Goal: Ask a question: Seek information or help from site administrators or community

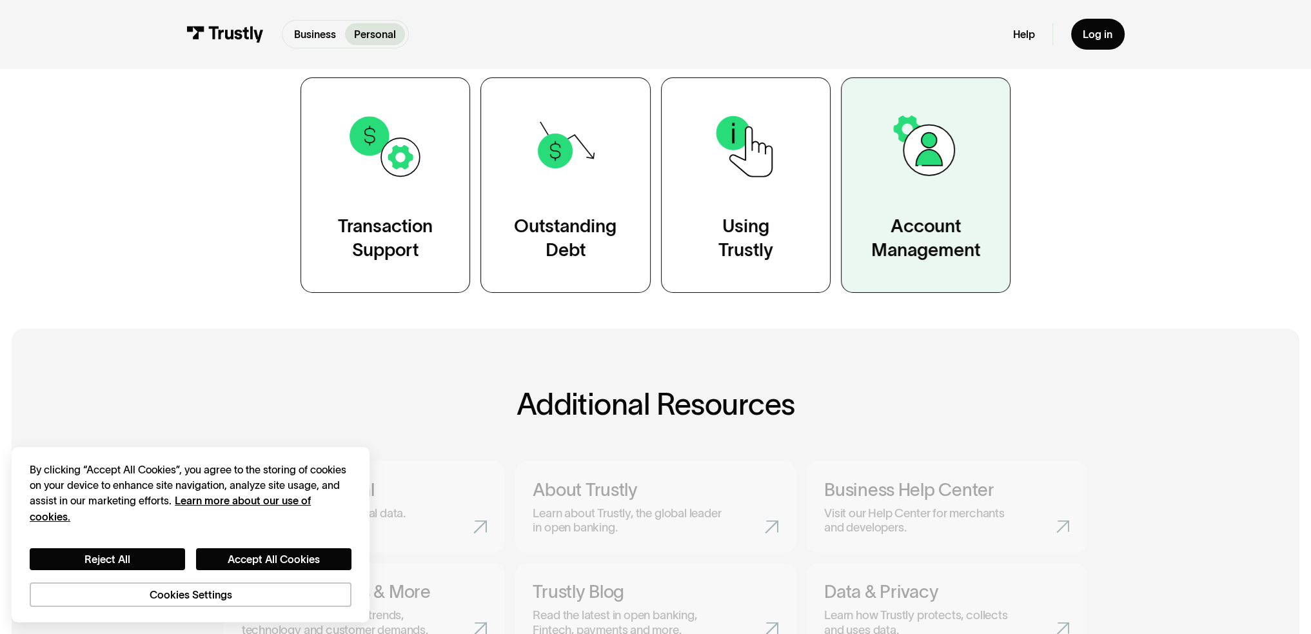
scroll to position [322, 0]
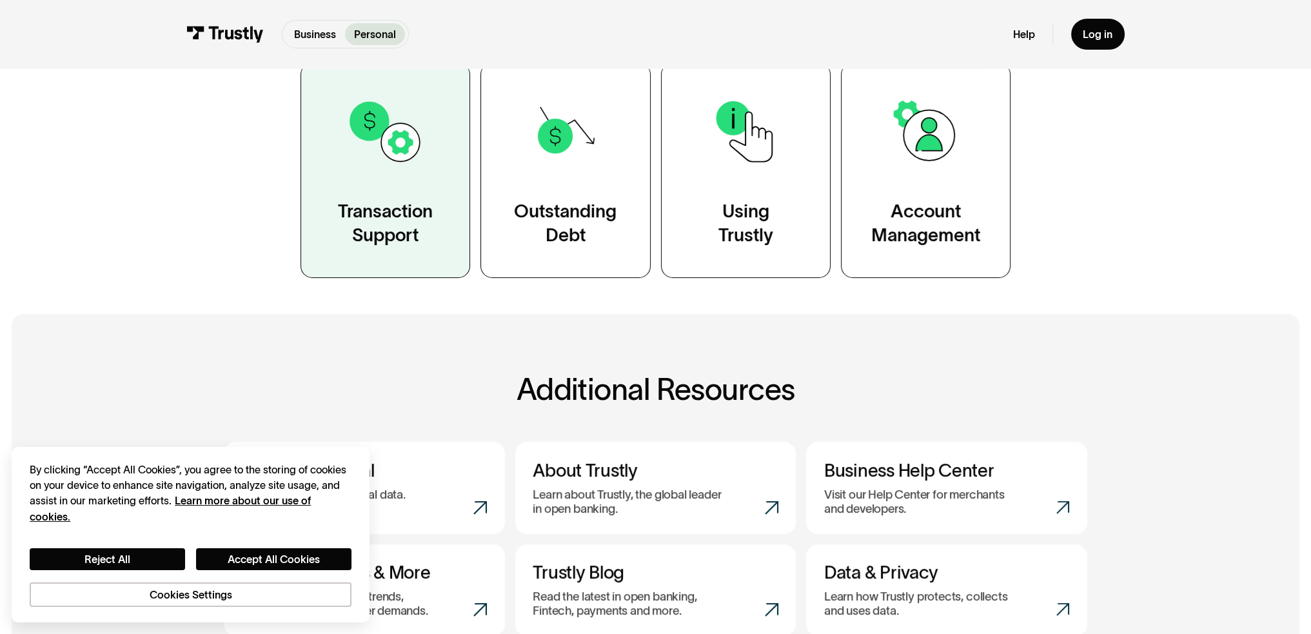
click at [406, 182] on link "Transaction Support" at bounding box center [385, 170] width 170 height 215
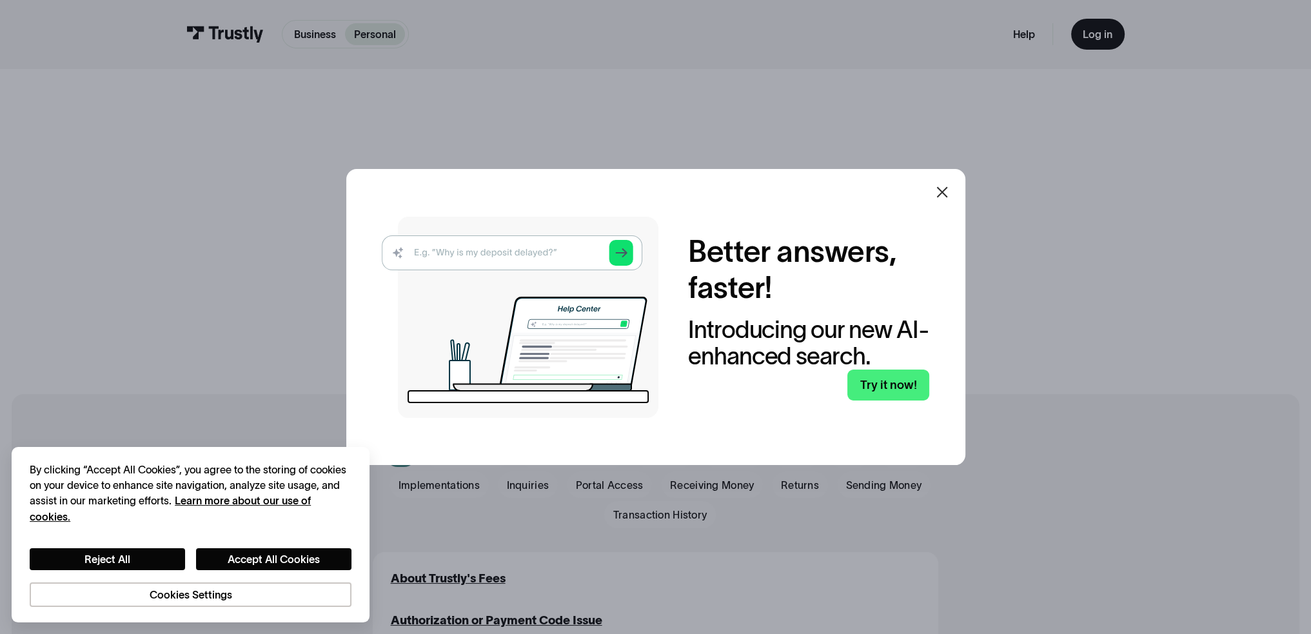
click at [941, 198] on icon at bounding box center [941, 191] width 15 height 15
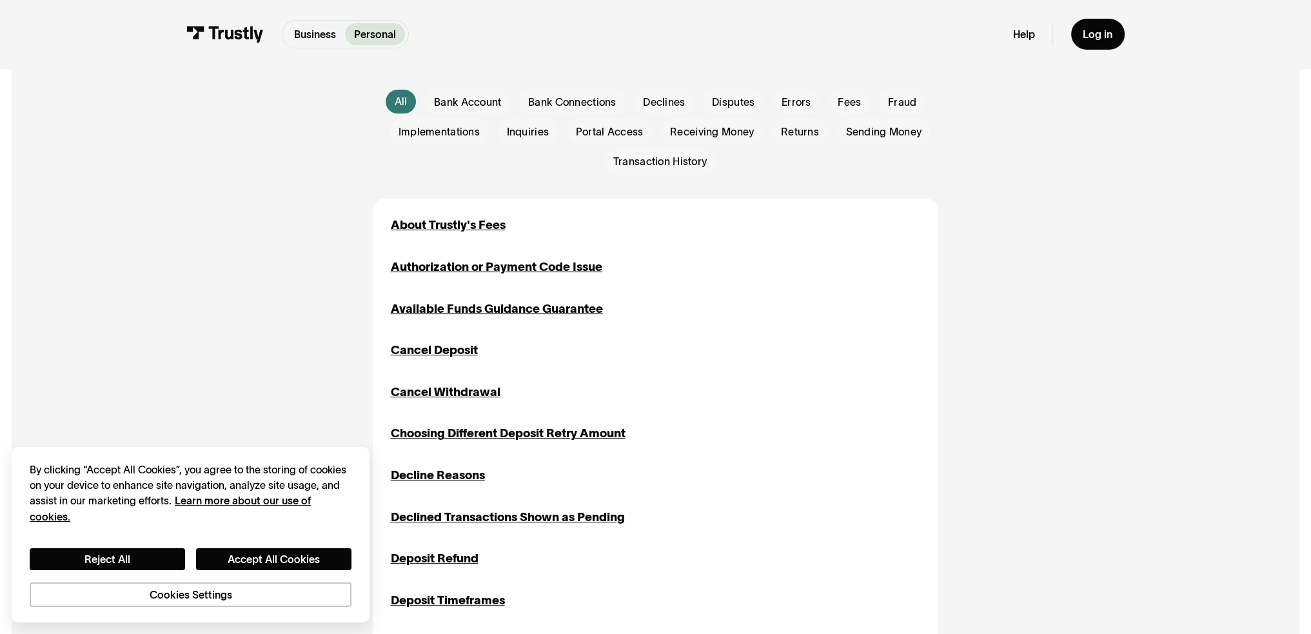
scroll to position [387, 0]
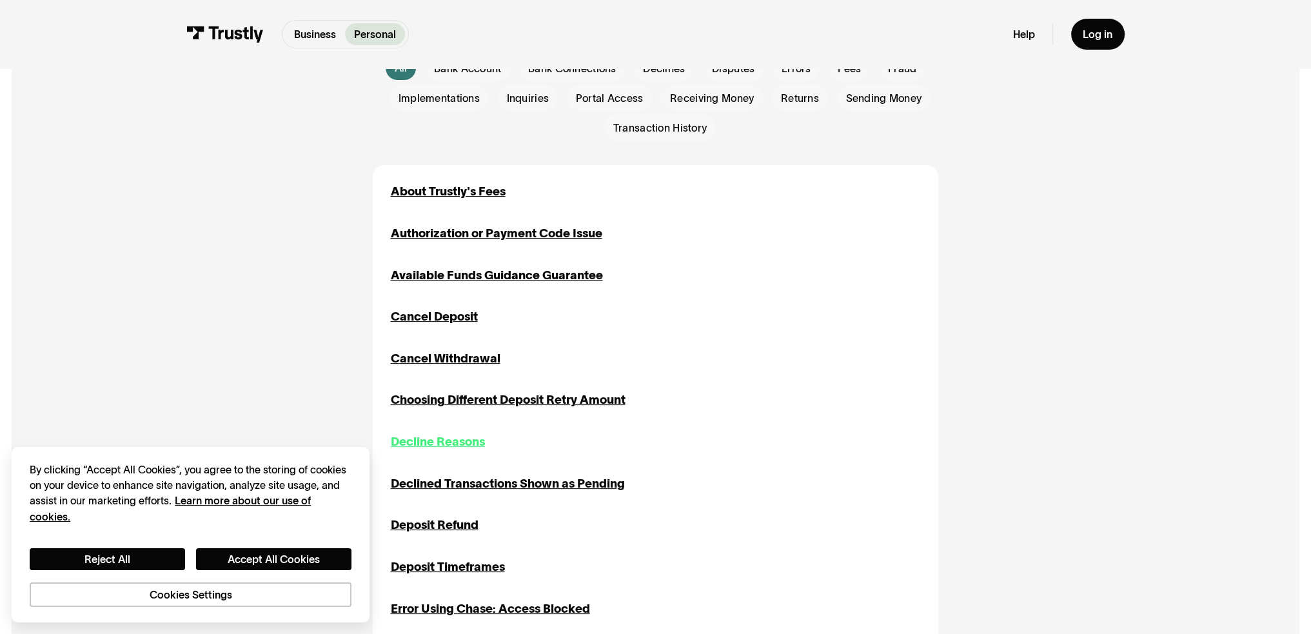
click at [458, 438] on div "Decline Reasons" at bounding box center [438, 442] width 94 height 18
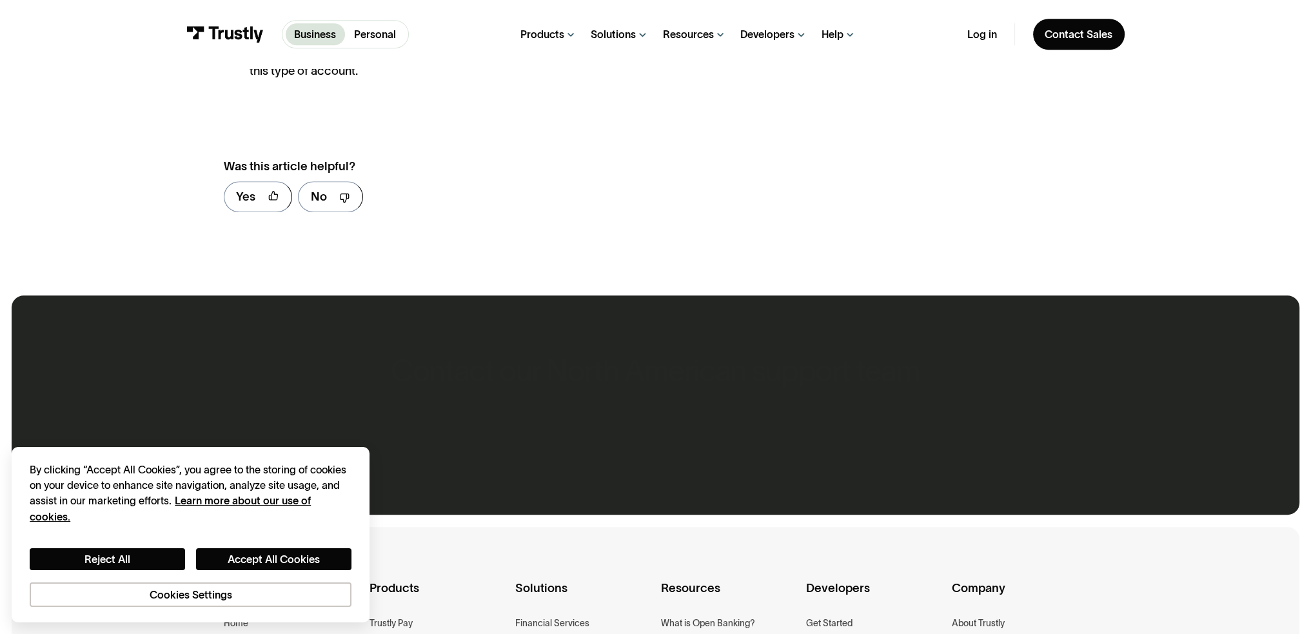
scroll to position [1354, 0]
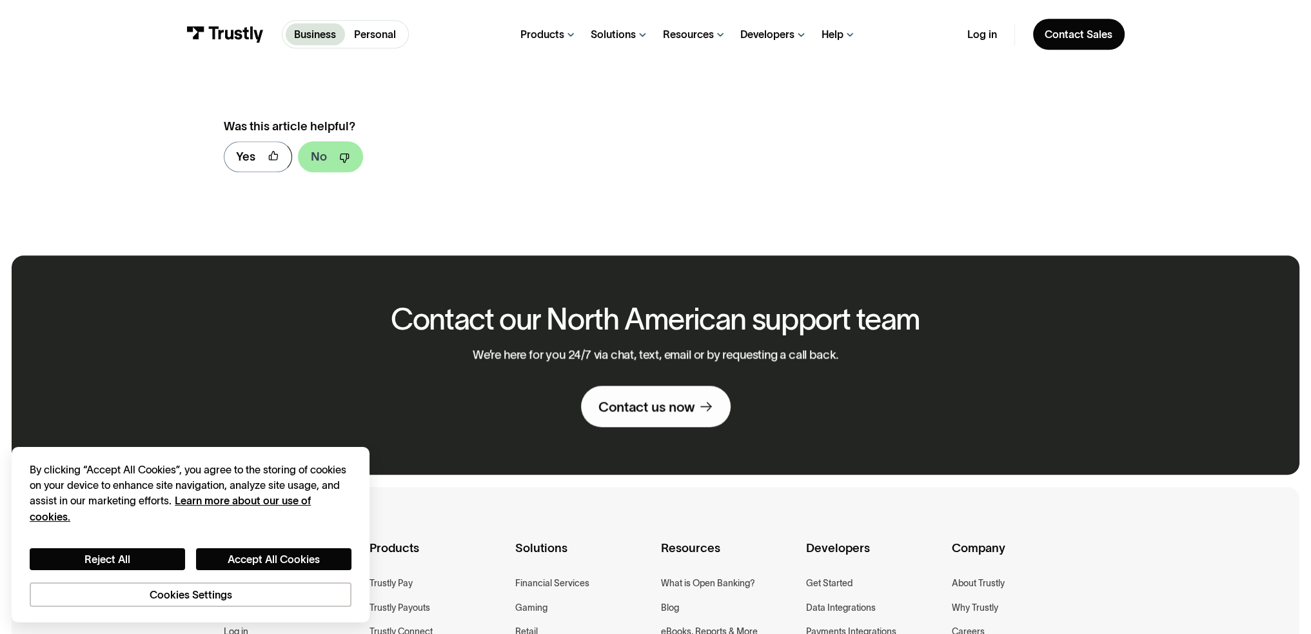
click at [329, 157] on link "No" at bounding box center [330, 156] width 65 height 31
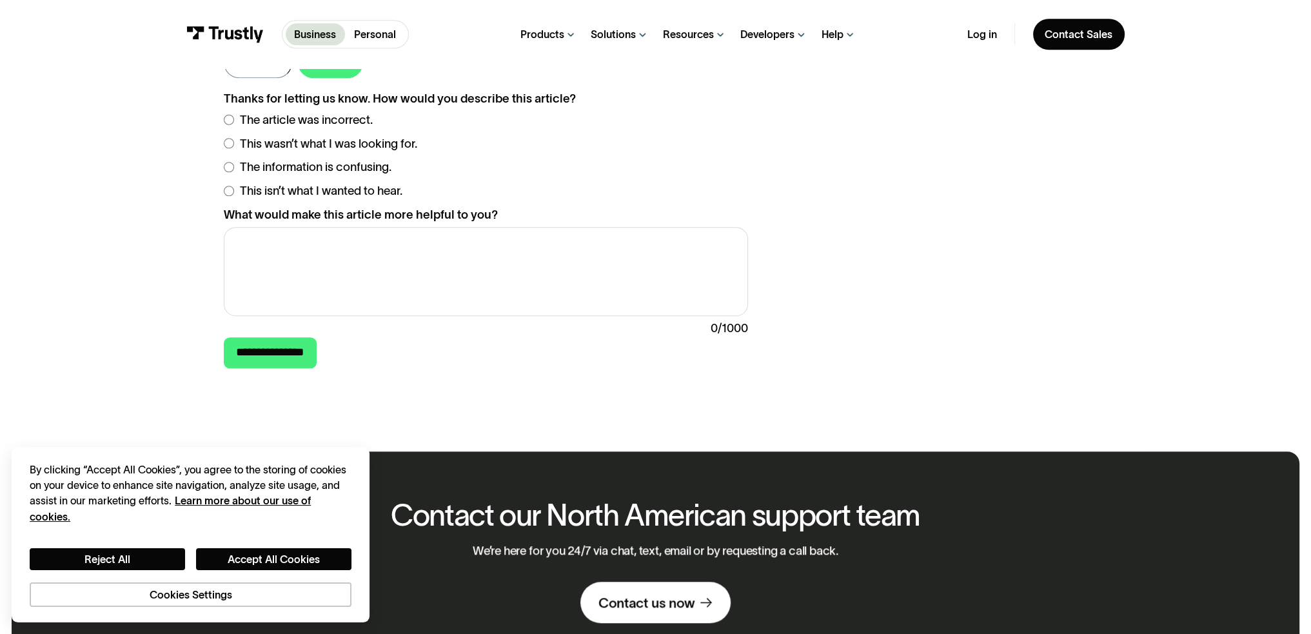
scroll to position [1547, 0]
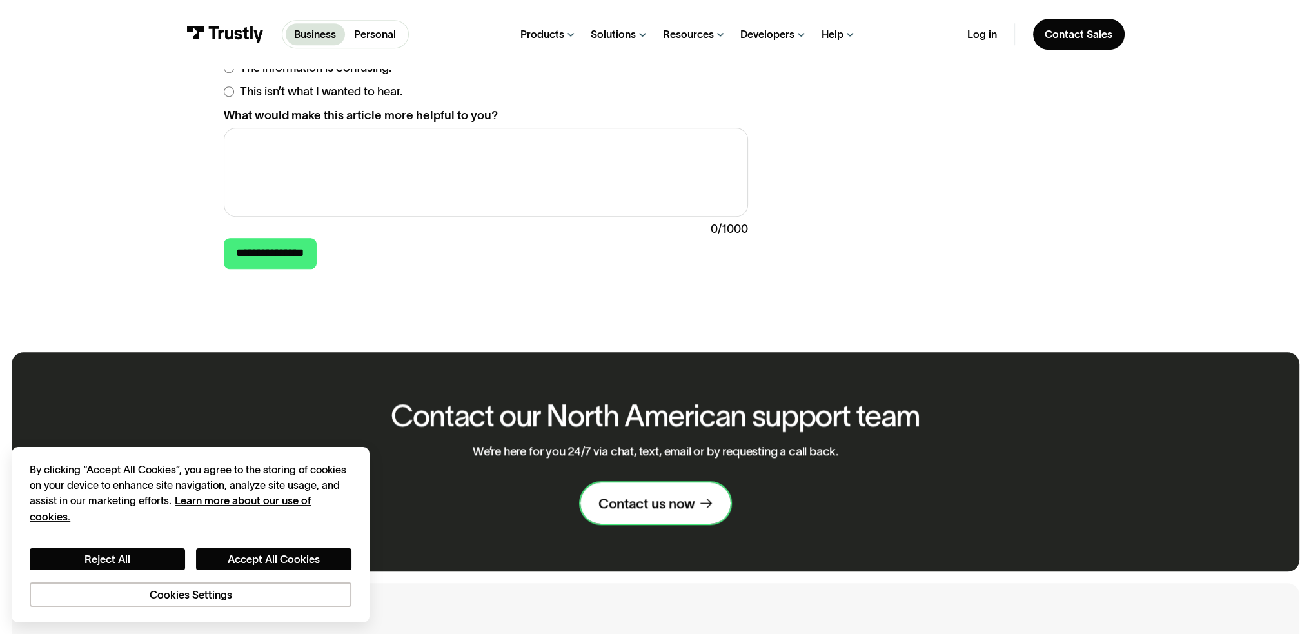
click at [646, 497] on link "Contact us now" at bounding box center [655, 502] width 150 height 41
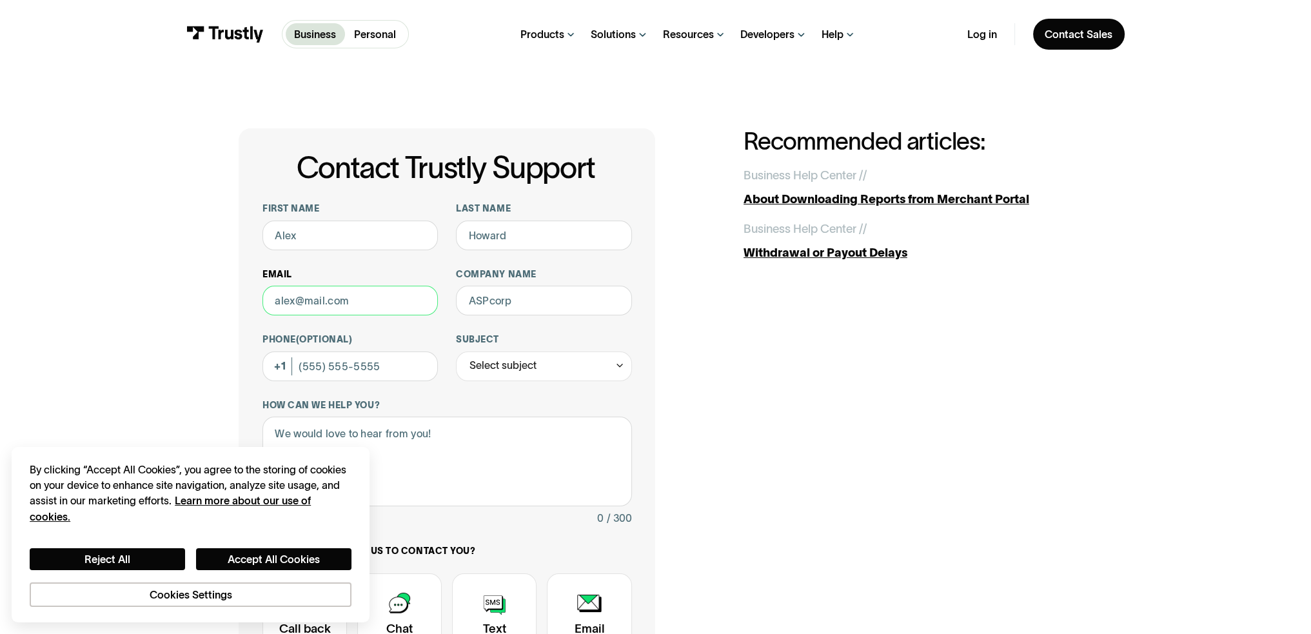
click at [410, 304] on input "Email" at bounding box center [349, 301] width 175 height 30
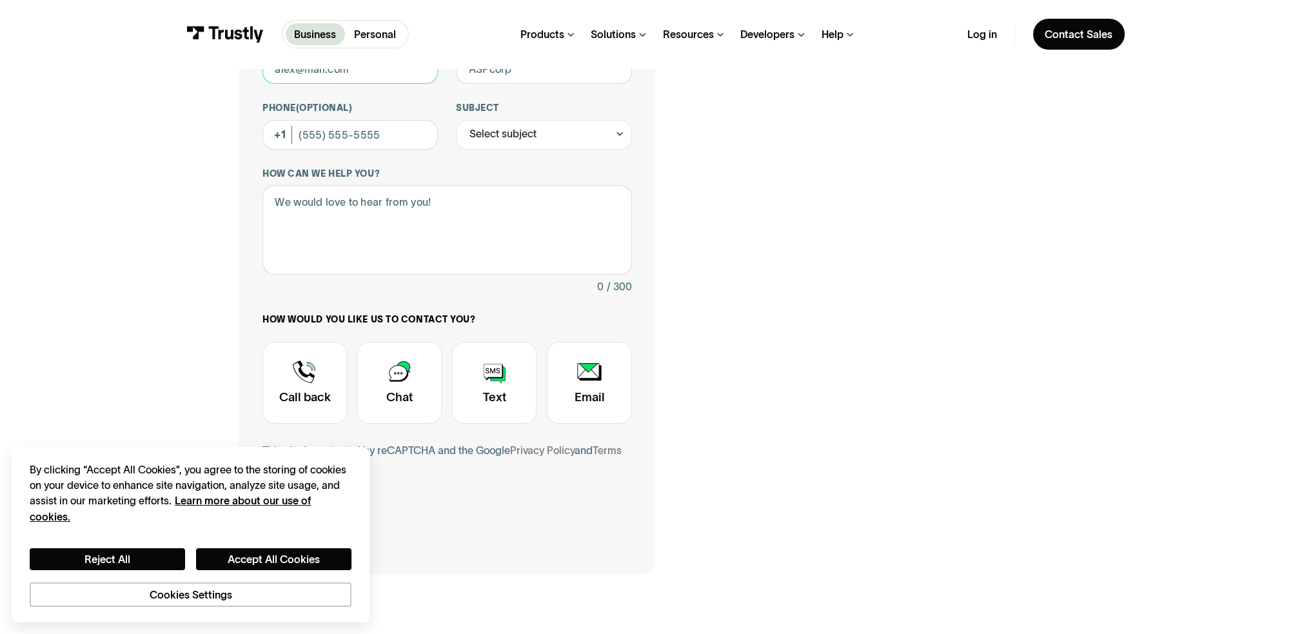
scroll to position [258, 0]
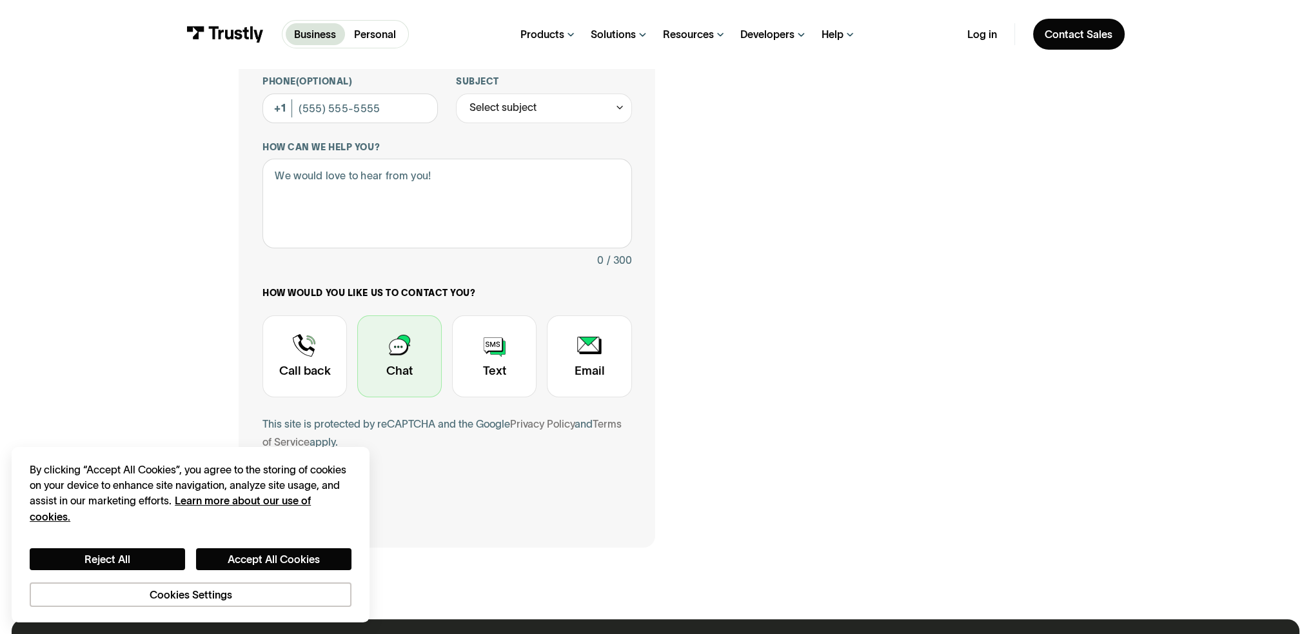
click at [420, 358] on div "Contact Trustly Support" at bounding box center [399, 356] width 84 height 83
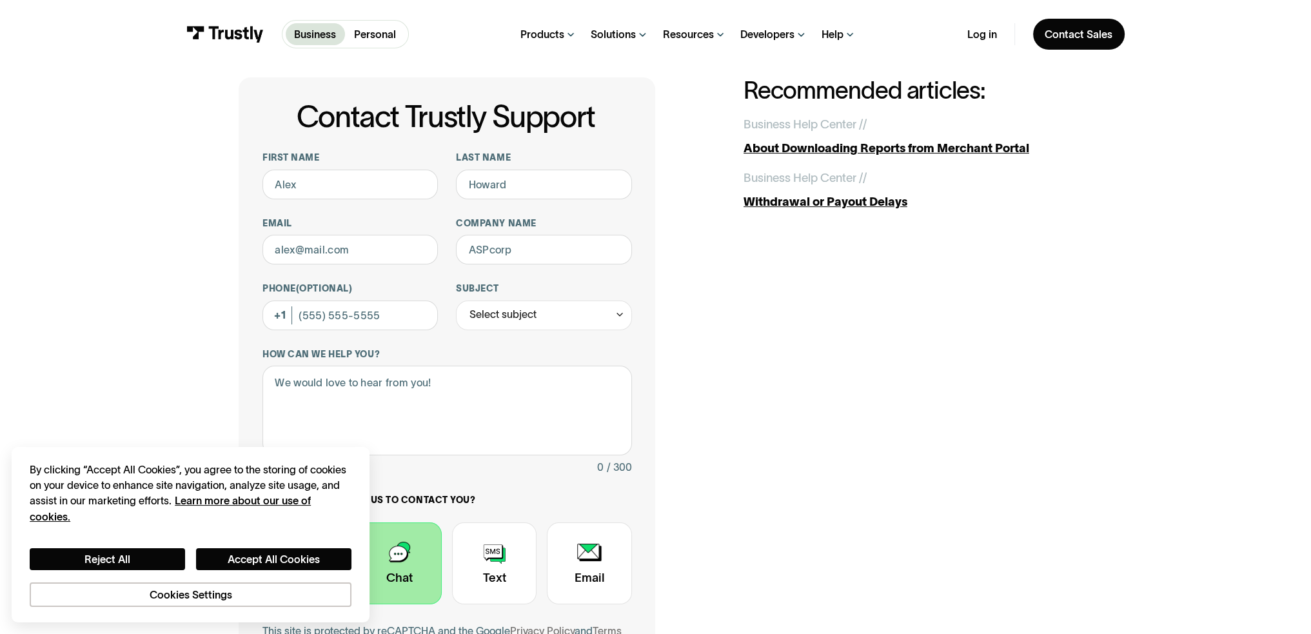
scroll to position [0, 0]
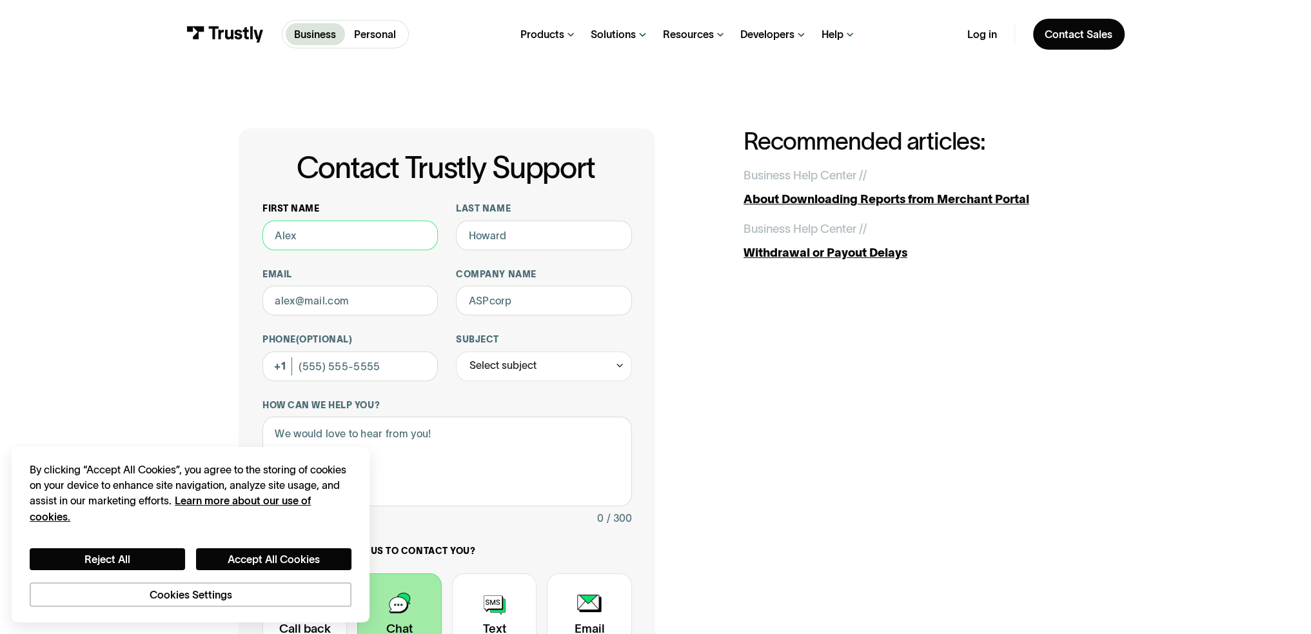
click at [397, 243] on input "First name" at bounding box center [349, 235] width 175 height 30
type input "alex"
click at [539, 231] on input "Last name" at bounding box center [543, 235] width 175 height 30
type input "huang"
click at [387, 298] on input "Email" at bounding box center [349, 301] width 175 height 30
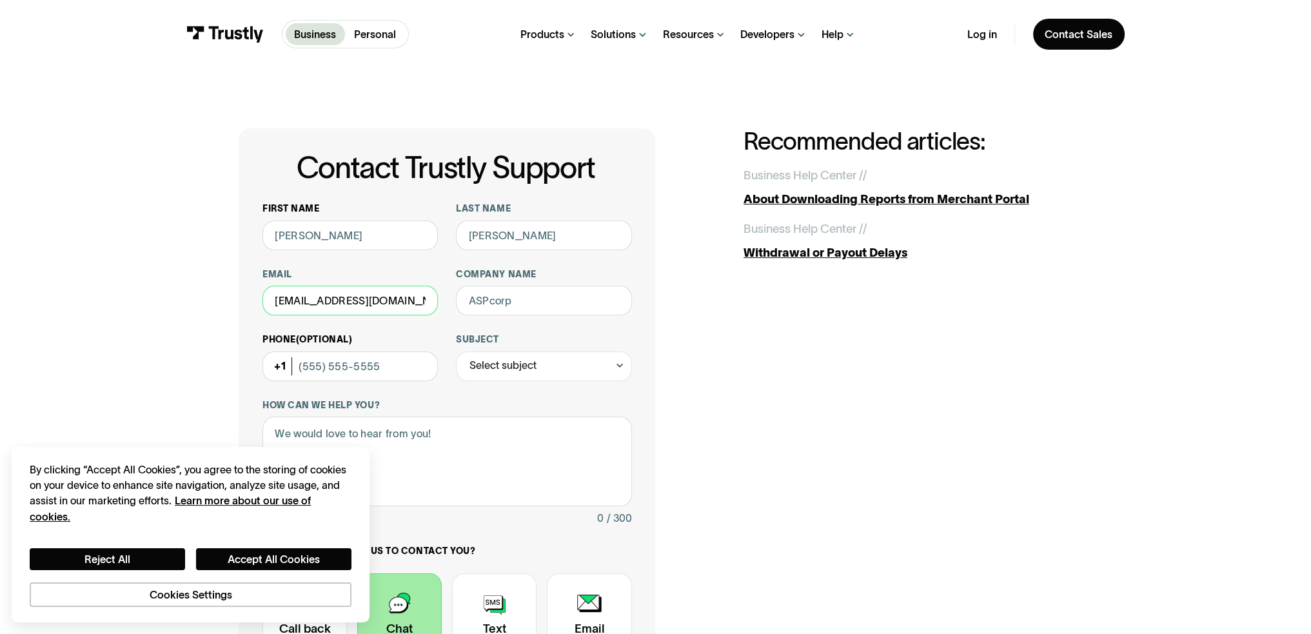
type input "alexhuang640@gmail.com"
click at [376, 368] on input "Phone (Optional)" at bounding box center [349, 366] width 175 height 30
click at [510, 355] on div "Select subject" at bounding box center [543, 366] width 175 height 30
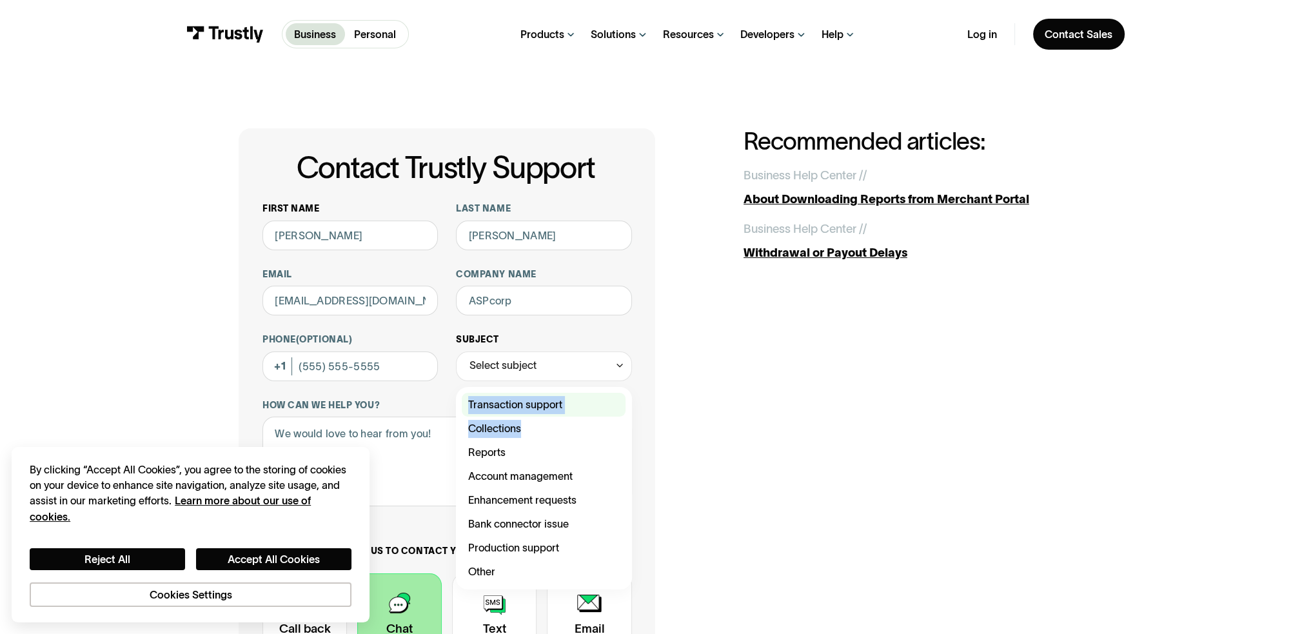
drag, startPoint x: 531, startPoint y: 455, endPoint x: 549, endPoint y: 412, distance: 46.2
click at [549, 412] on div "Transaction support Collections Reports Account management Enhancement requests…" at bounding box center [544, 488] width 164 height 190
click at [548, 404] on div "Contact Trustly Support" at bounding box center [544, 405] width 164 height 24
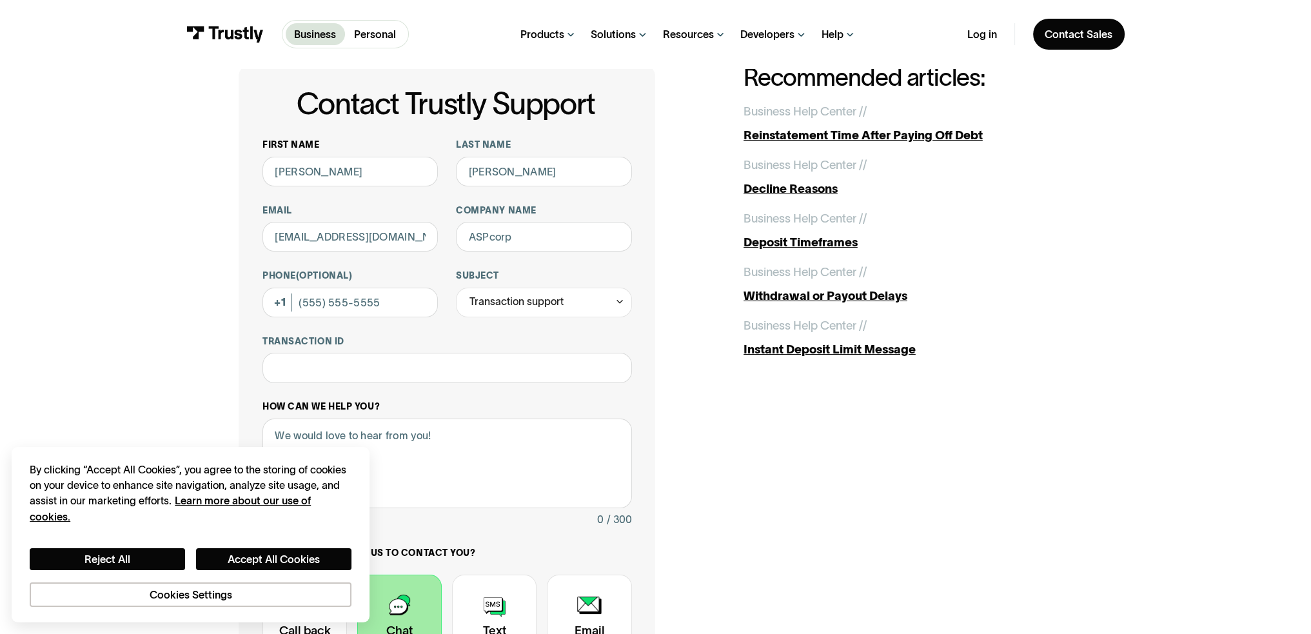
scroll to position [64, 0]
click at [523, 384] on div "**********" at bounding box center [446, 433] width 369 height 590
click at [521, 376] on input "Transaction ID" at bounding box center [446, 367] width 369 height 30
click at [545, 309] on div "Transaction support" at bounding box center [516, 301] width 94 height 18
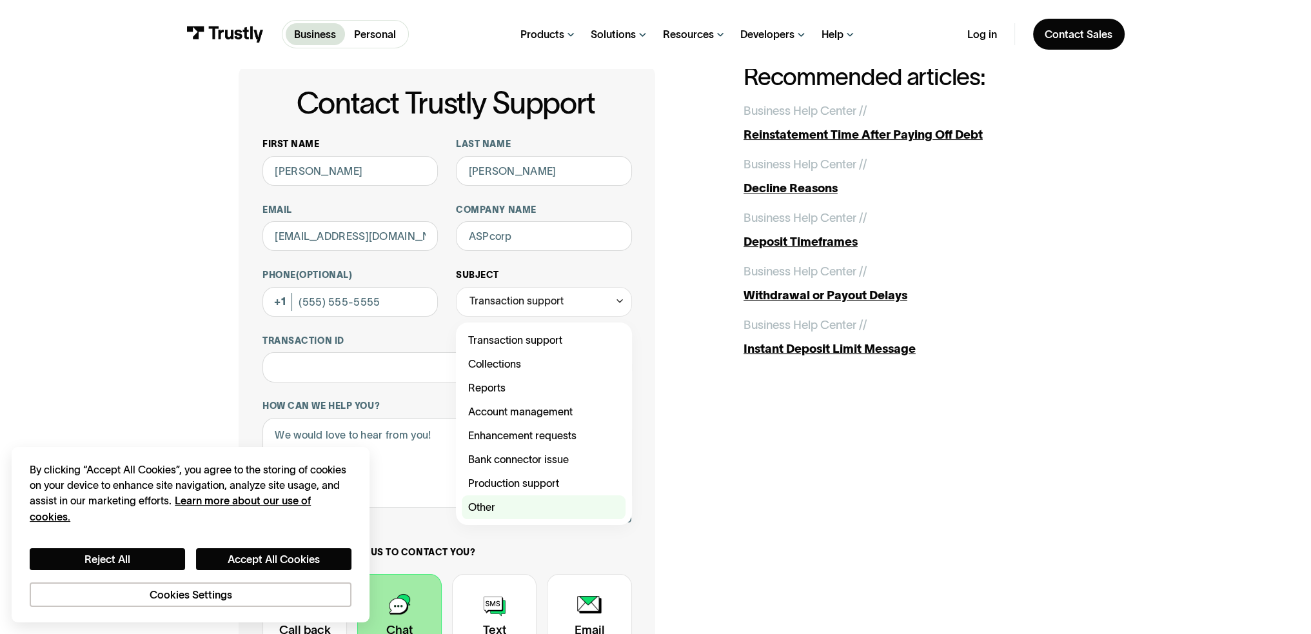
click at [534, 497] on div "Contact Trustly Support" at bounding box center [544, 507] width 164 height 24
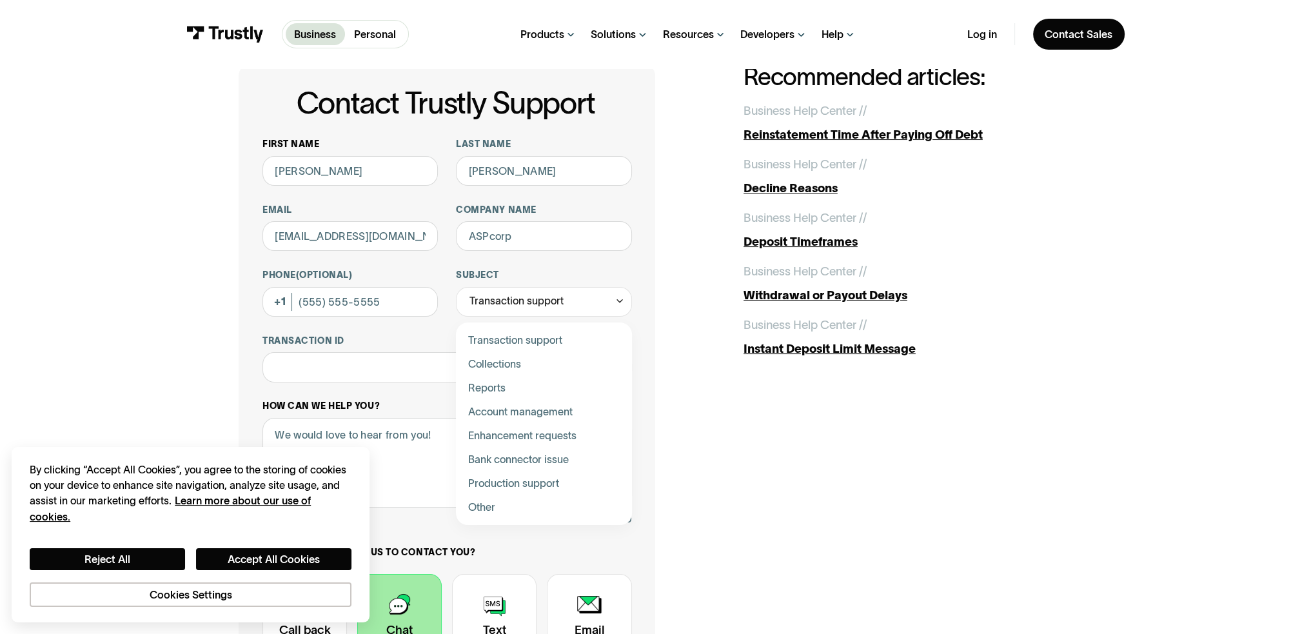
type input "*****"
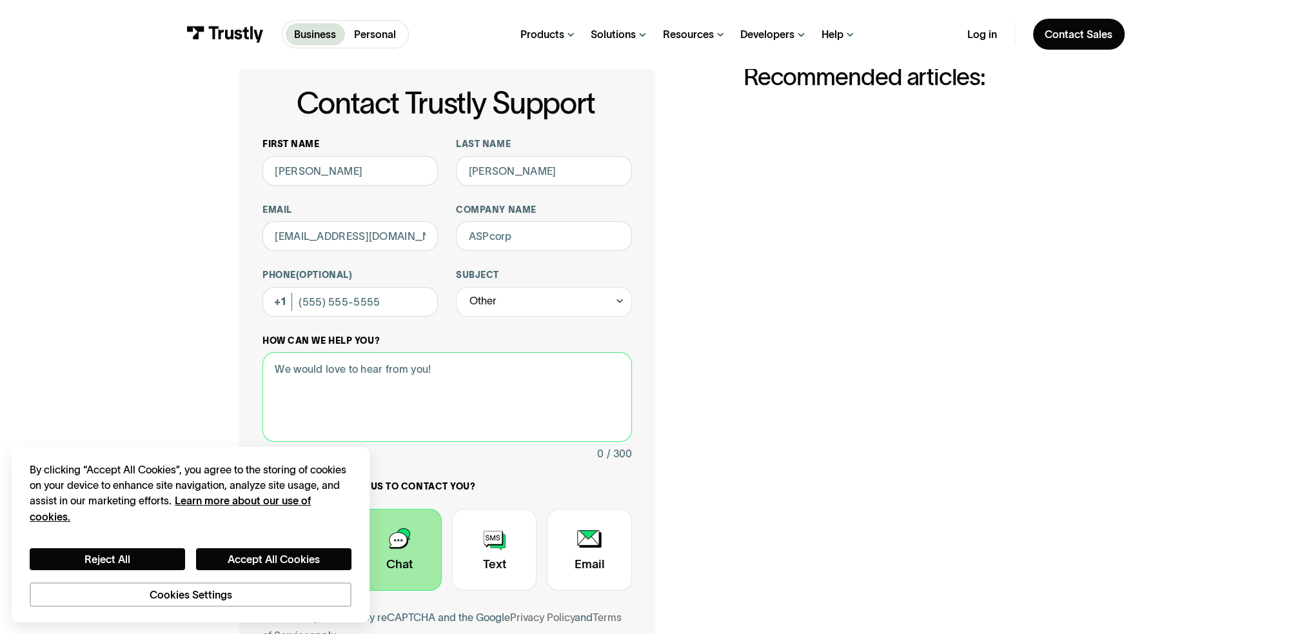
click at [491, 430] on textarea "How can we help you?" at bounding box center [446, 397] width 369 height 90
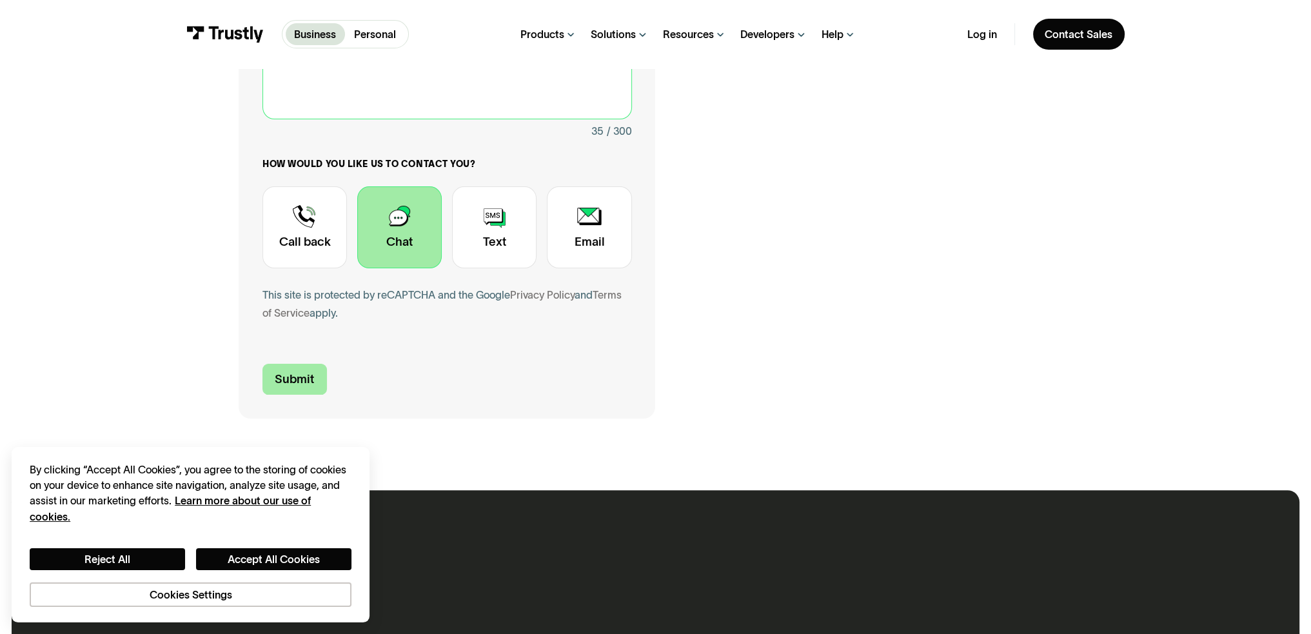
type textarea "Purchase failed on novig constantly"
click at [291, 386] on input "Submit" at bounding box center [294, 379] width 64 height 31
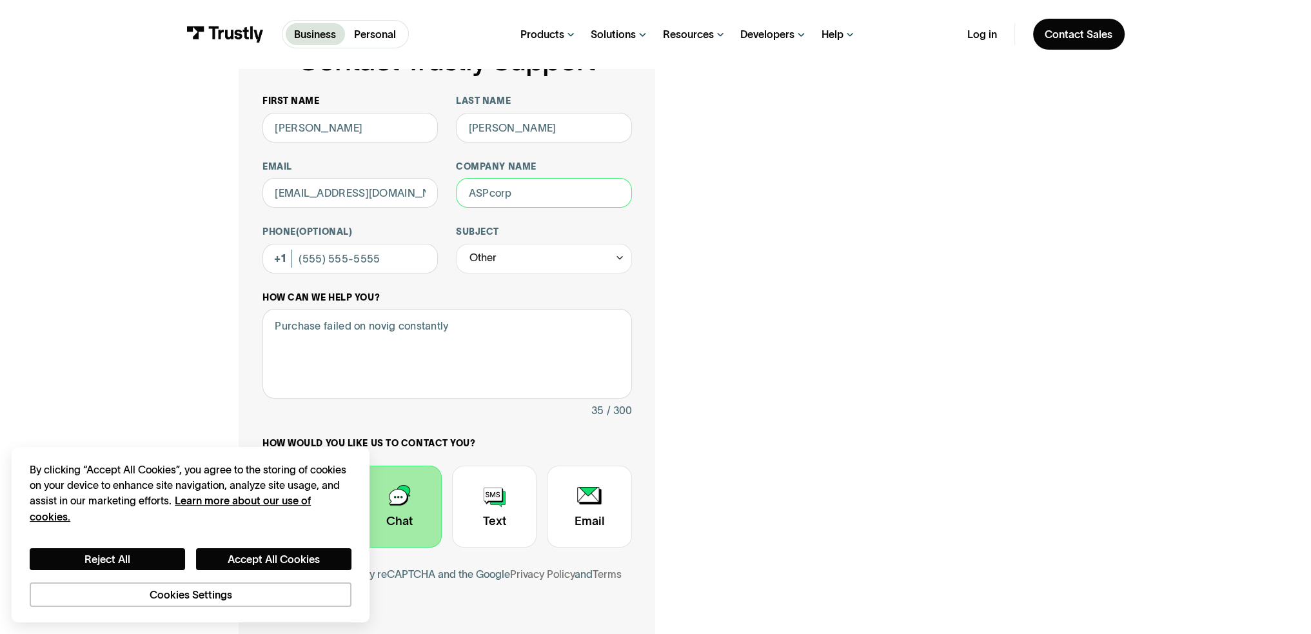
scroll to position [28, 0]
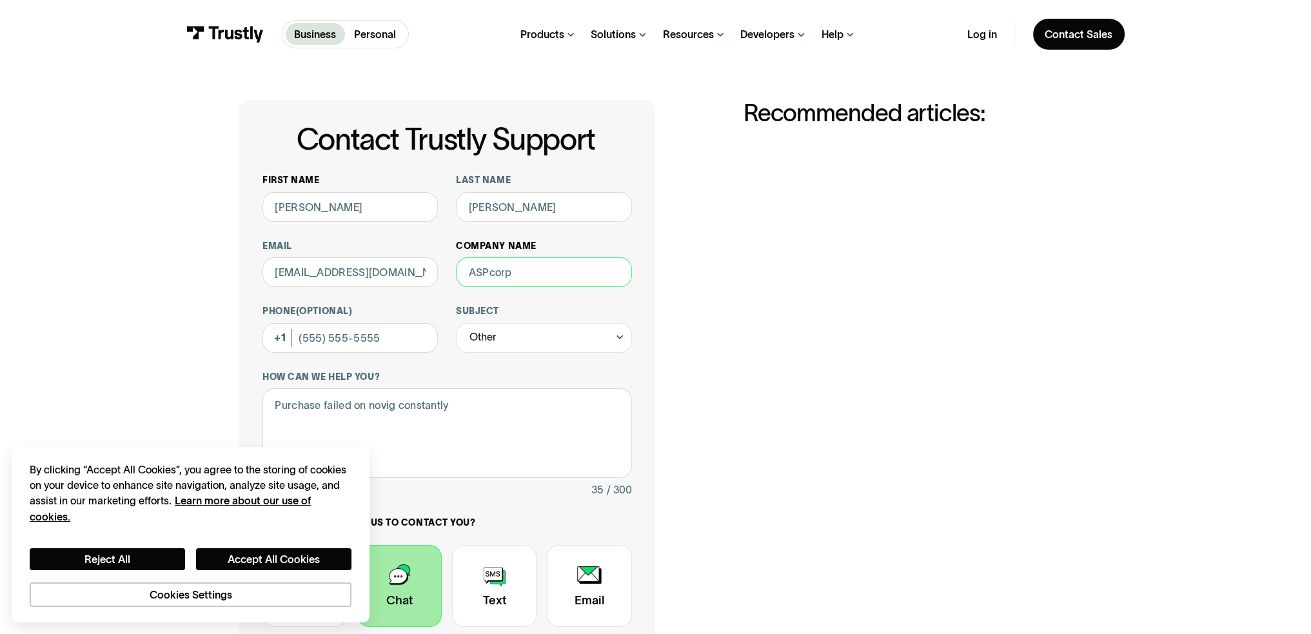
click at [541, 281] on input "Company name" at bounding box center [543, 272] width 175 height 30
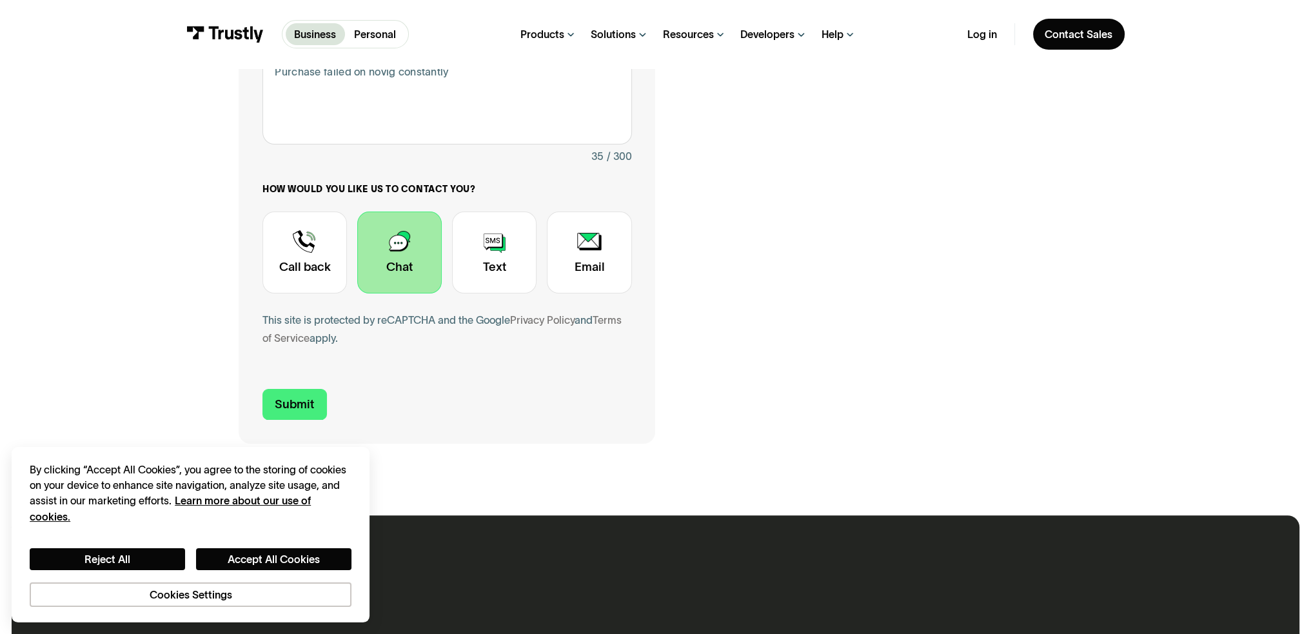
scroll to position [415, 0]
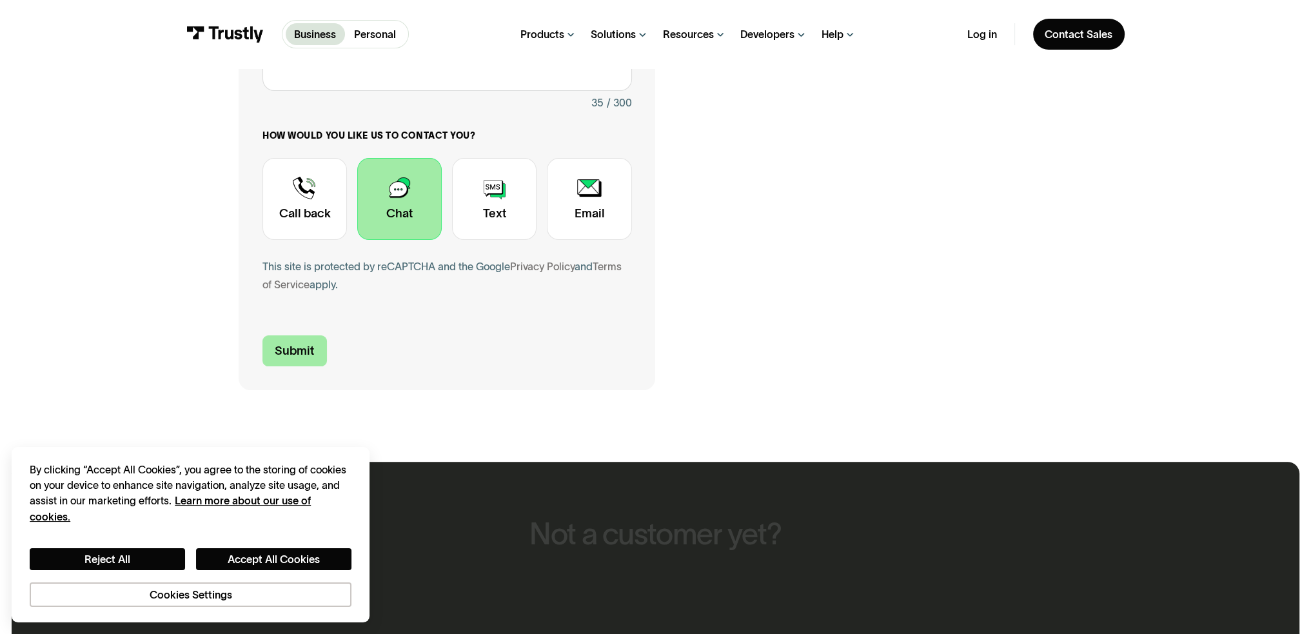
type input "novig"
click at [304, 362] on input "Submit" at bounding box center [294, 350] width 64 height 31
click at [297, 352] on input "Submit" at bounding box center [294, 350] width 64 height 31
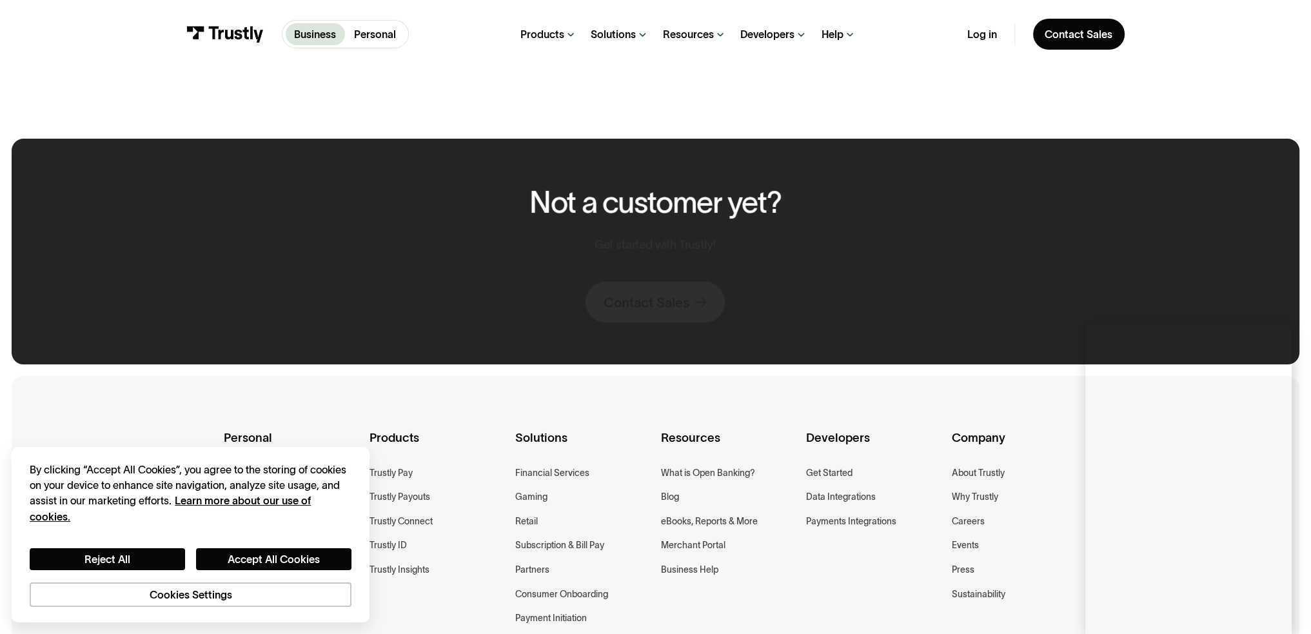
scroll to position [0, 0]
